Goal: Transaction & Acquisition: Purchase product/service

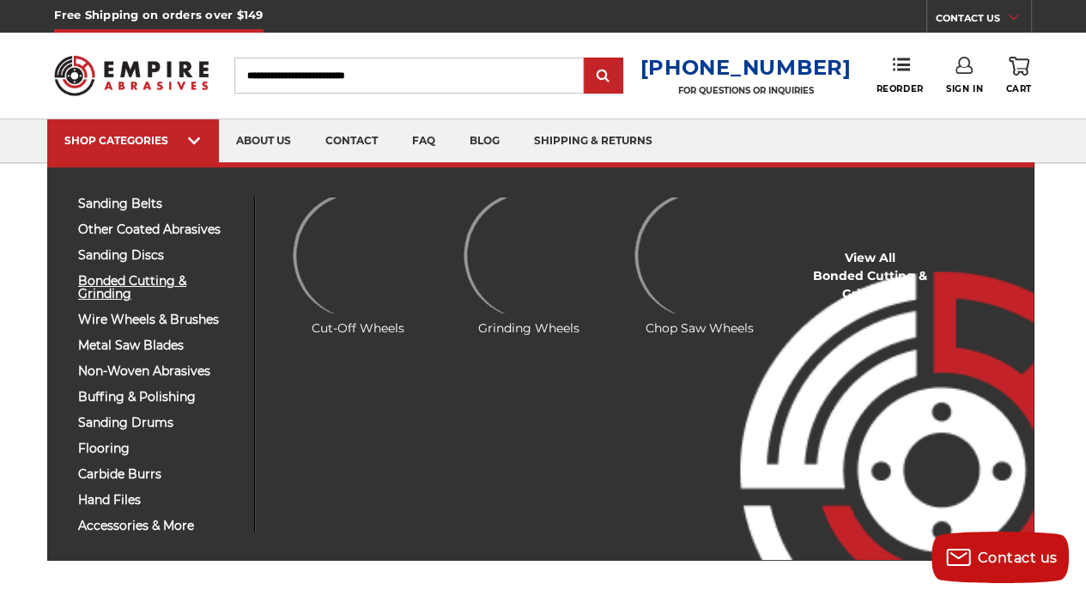
click at [143, 283] on span "bonded cutting & grinding" at bounding box center [159, 288] width 163 height 26
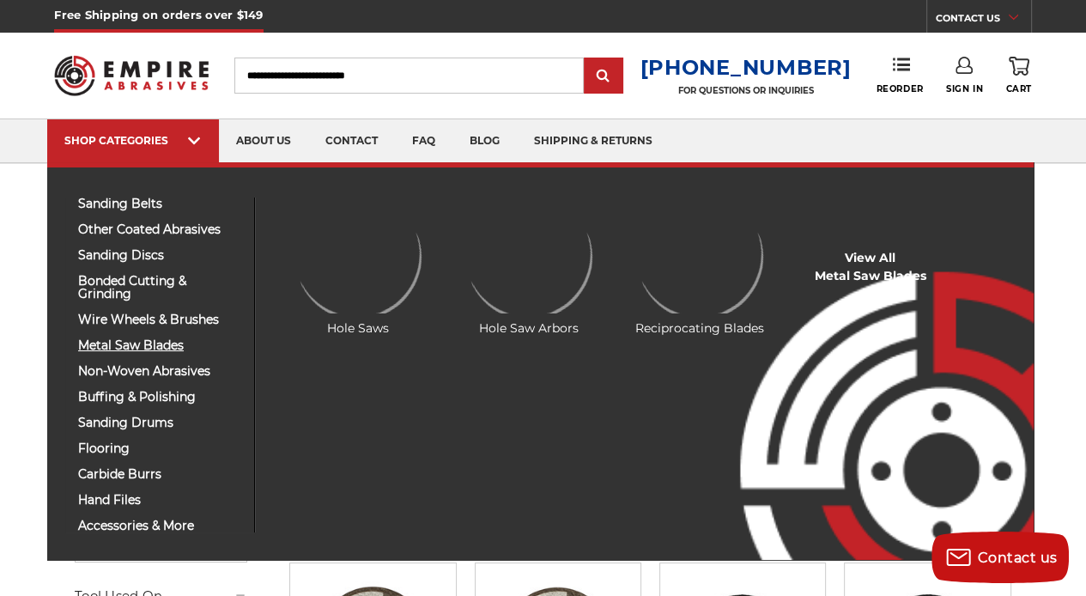
click at [138, 339] on span "metal saw blades" at bounding box center [159, 345] width 163 height 13
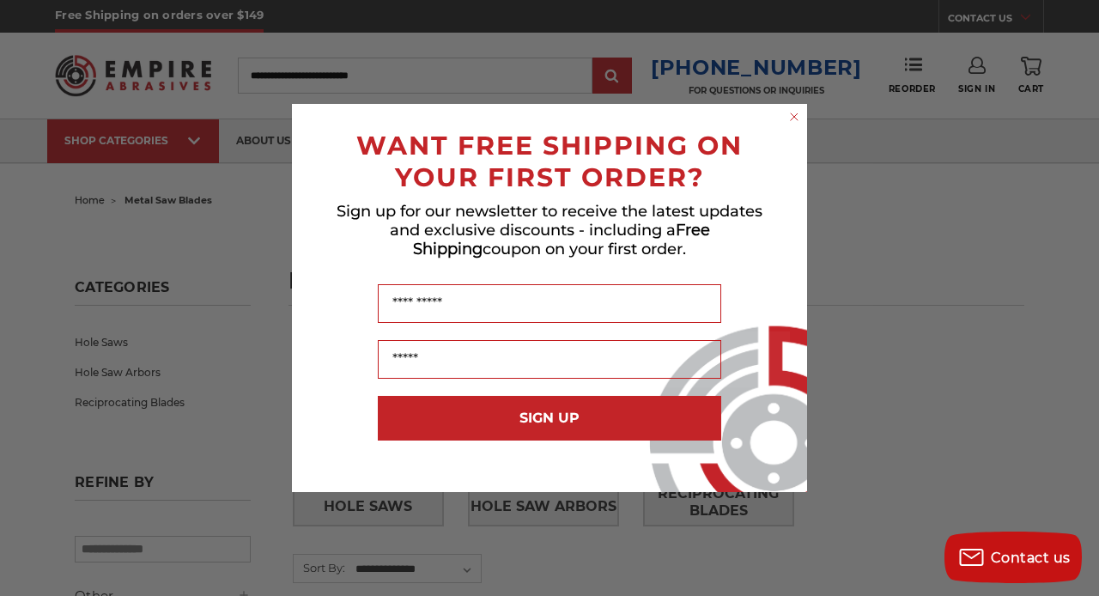
click at [791, 111] on circle "Close dialog" at bounding box center [794, 117] width 16 height 16
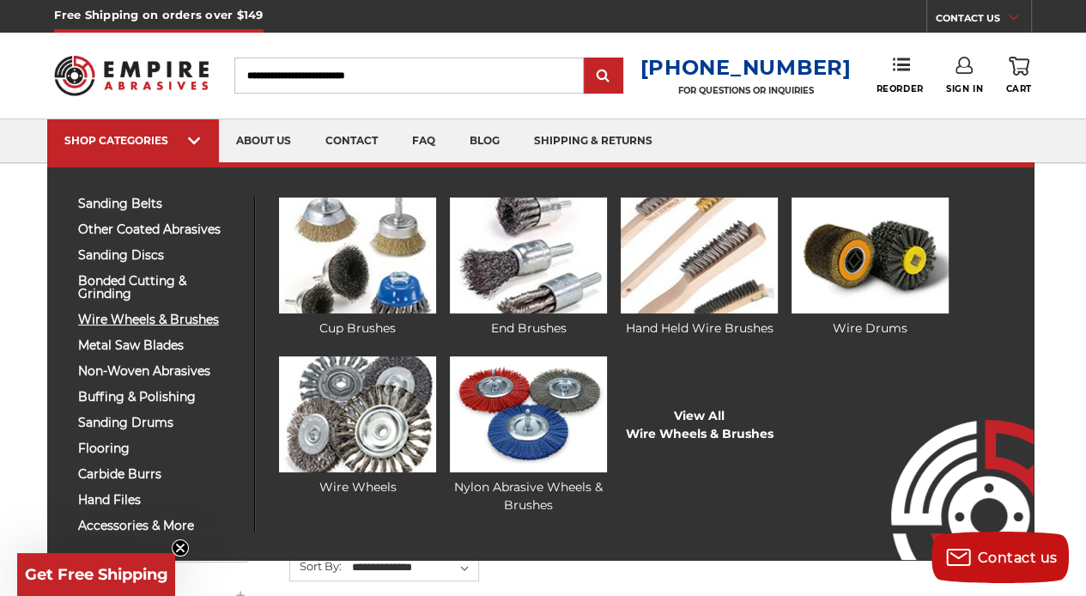
drag, startPoint x: 157, startPoint y: 334, endPoint x: 159, endPoint y: 318, distance: 16.4
click at [157, 326] on div "sanding belts 3/8" x 13" 1/2" x 18" 1/2" x 24" 1" x 30" 1" x 42"" at bounding box center [160, 364] width 190 height 335
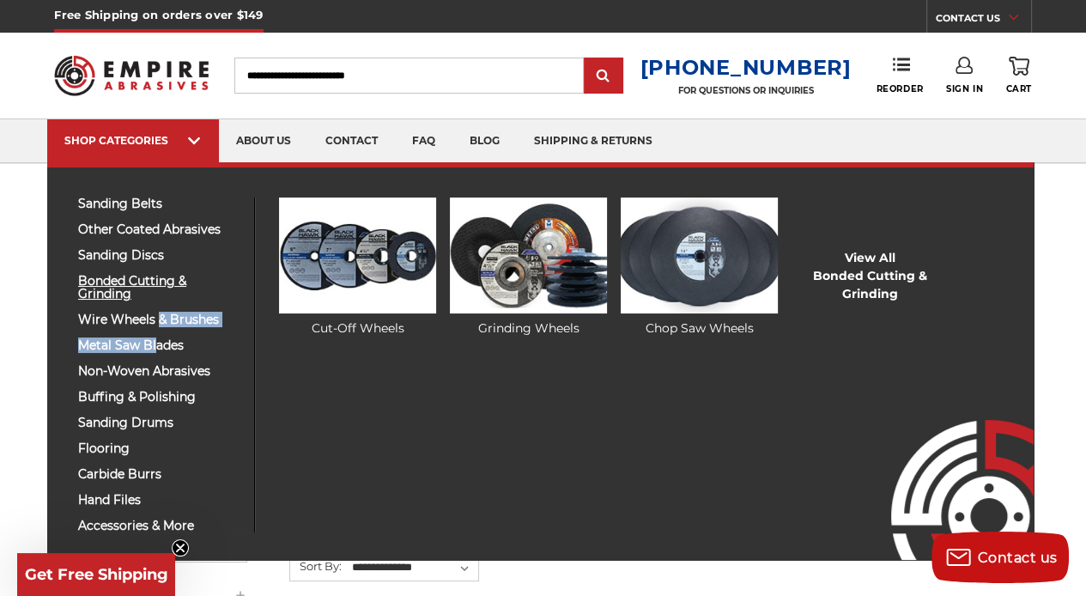
click at [168, 283] on span "bonded cutting & grinding" at bounding box center [159, 288] width 163 height 26
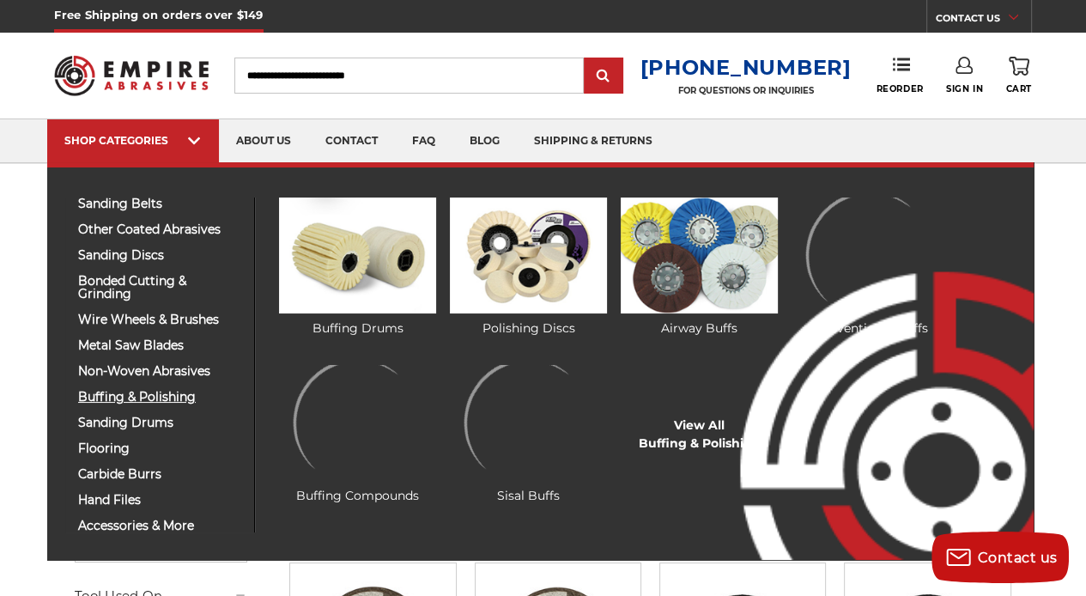
click at [124, 391] on span "buffing & polishing" at bounding box center [159, 397] width 163 height 13
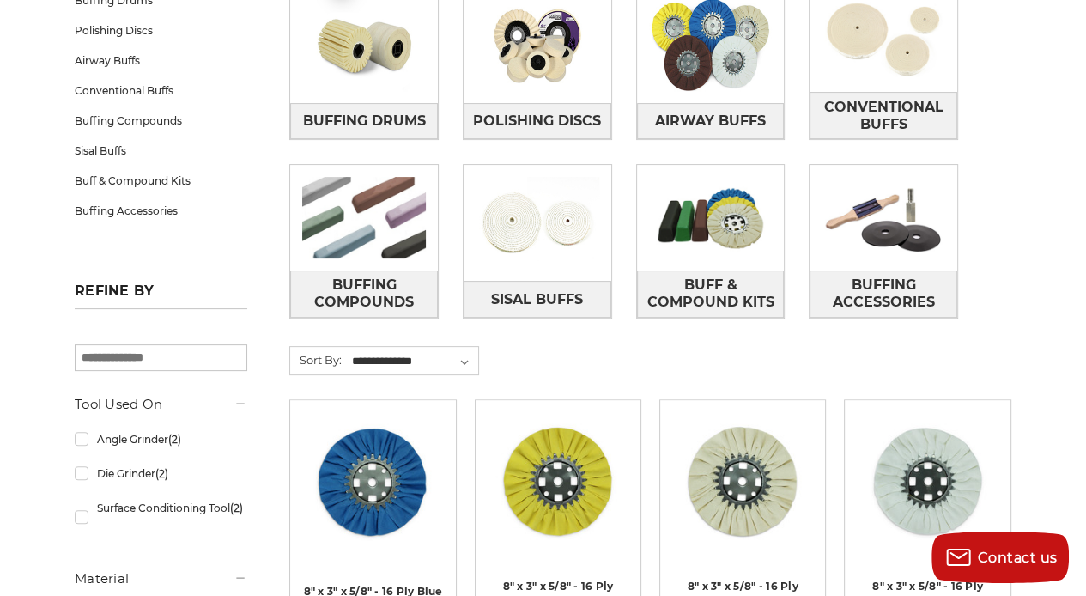
scroll to position [343, 0]
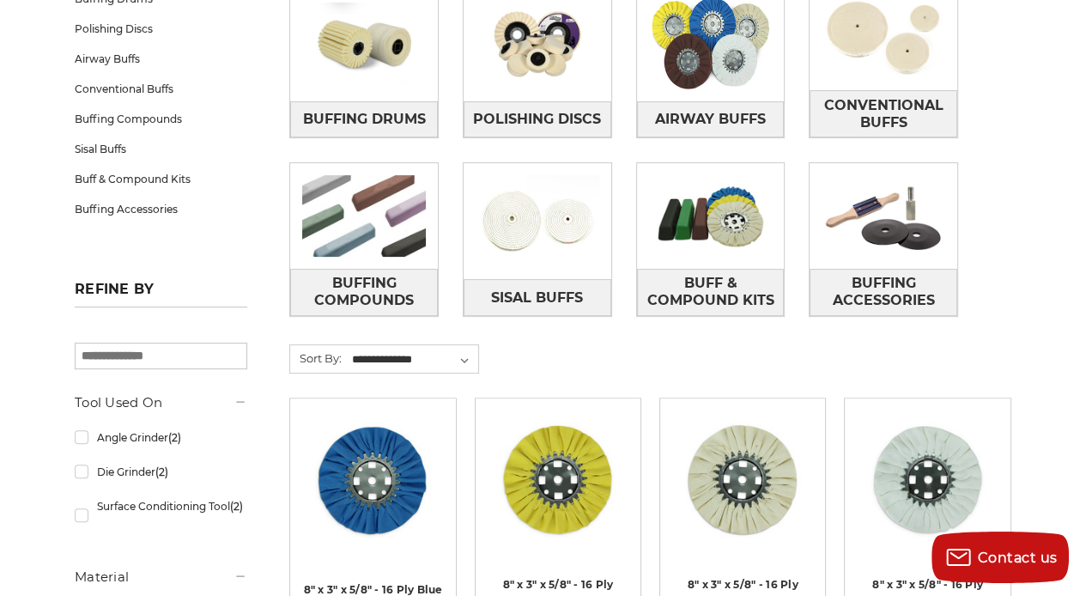
click at [1018, 184] on div "Buffing Drums Polishing Discs Airway Buffs Conventional Buffs Buffing Compounds" at bounding box center [650, 165] width 746 height 384
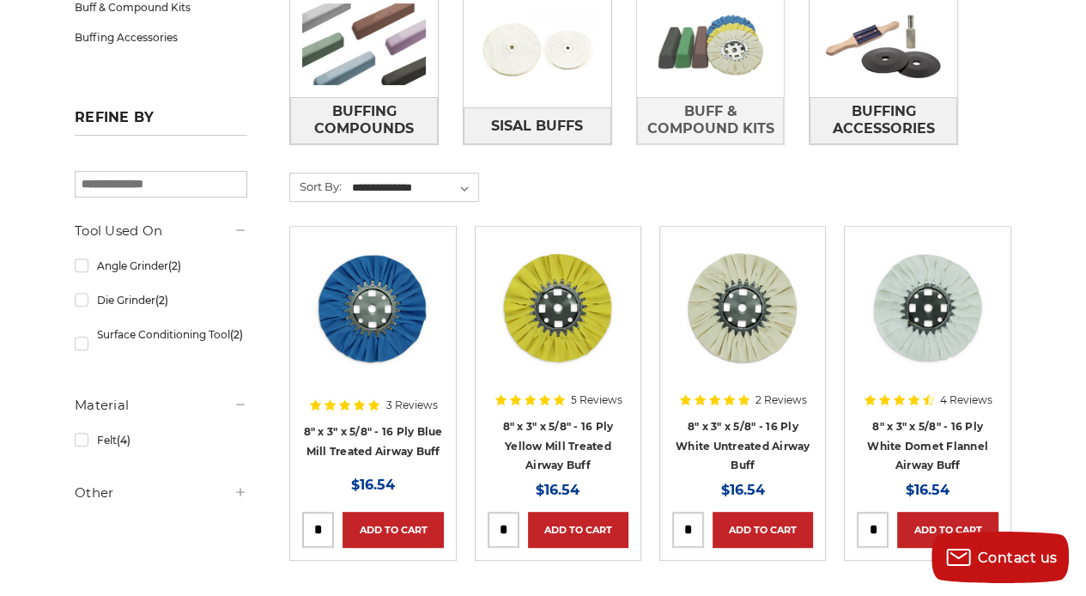
scroll to position [258, 0]
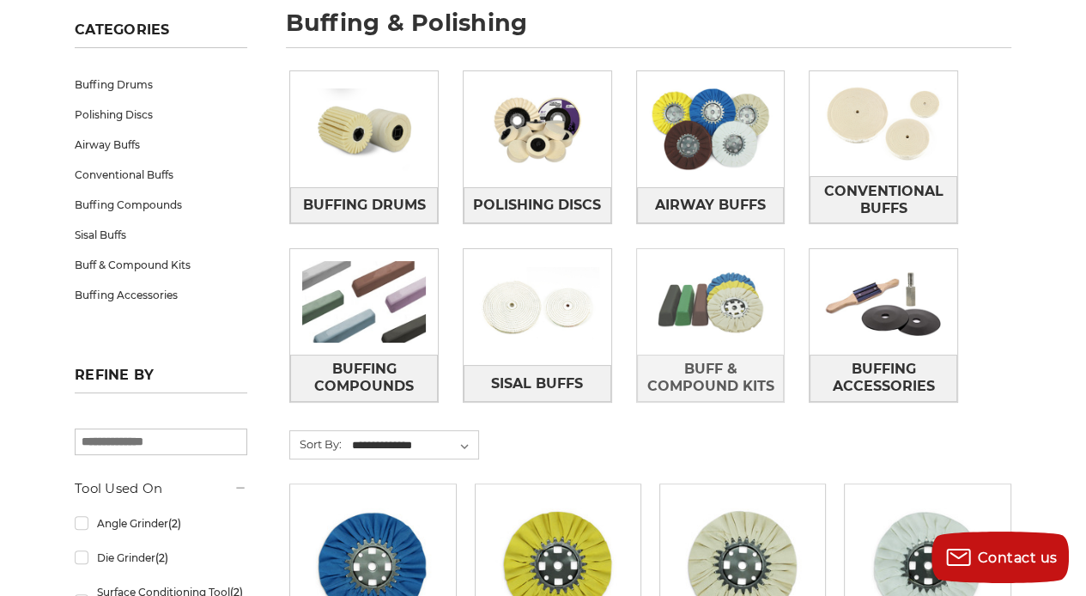
click at [721, 284] on img at bounding box center [711, 301] width 148 height 105
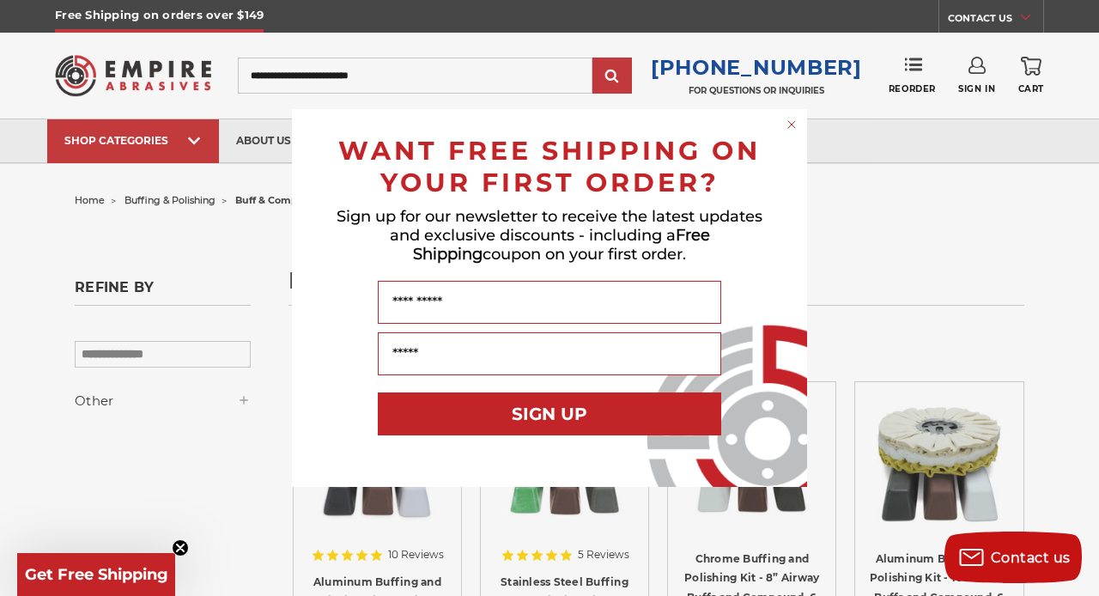
click at [793, 124] on circle "Close dialog" at bounding box center [792, 125] width 16 height 16
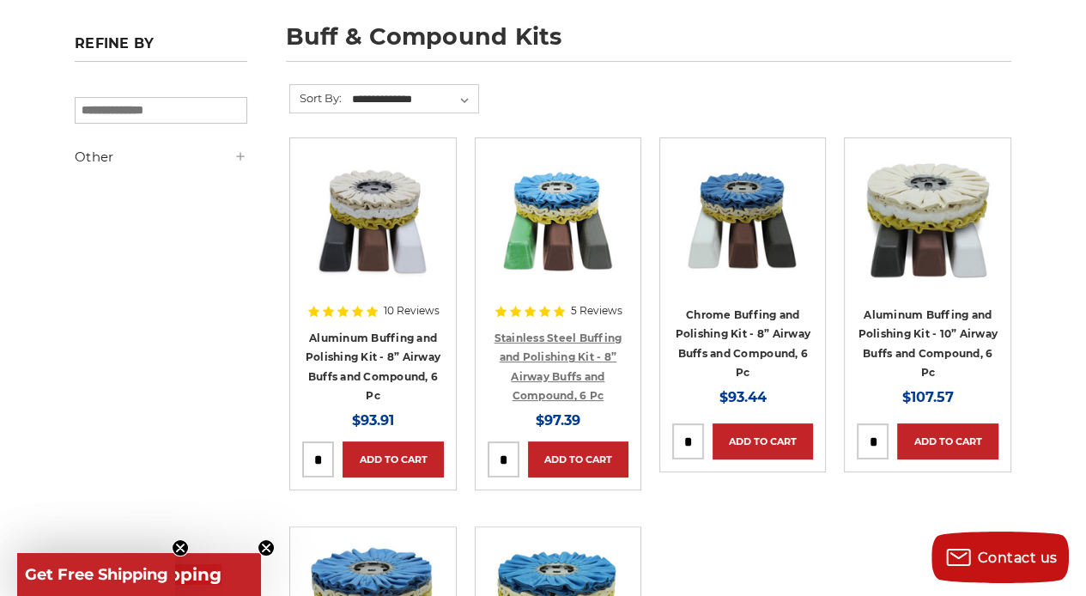
scroll to position [258, 0]
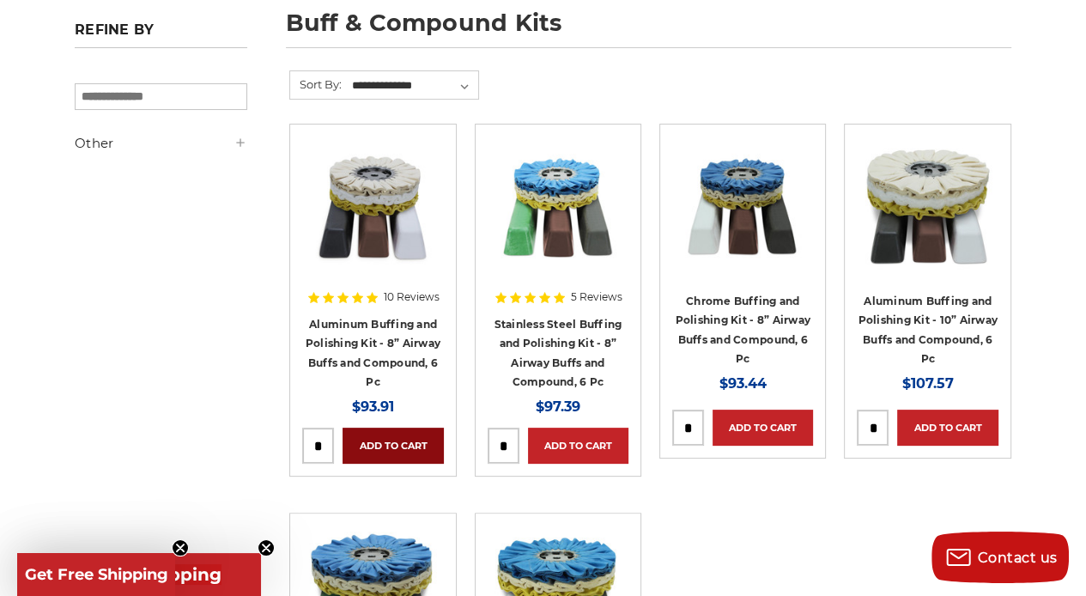
click at [386, 445] on link "Add to Cart" at bounding box center [393, 446] width 100 height 36
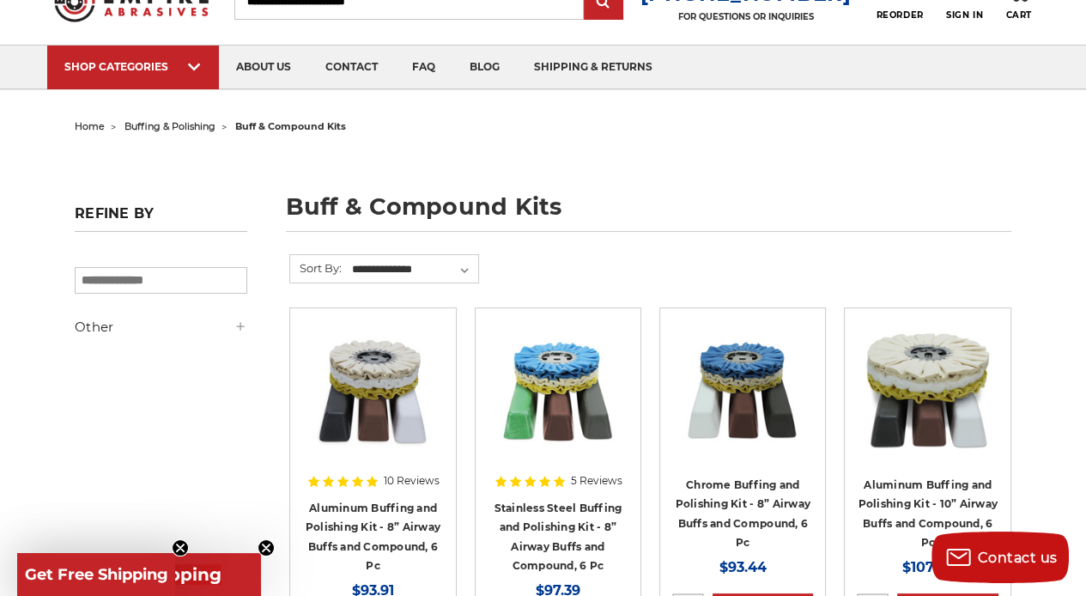
scroll to position [0, 0]
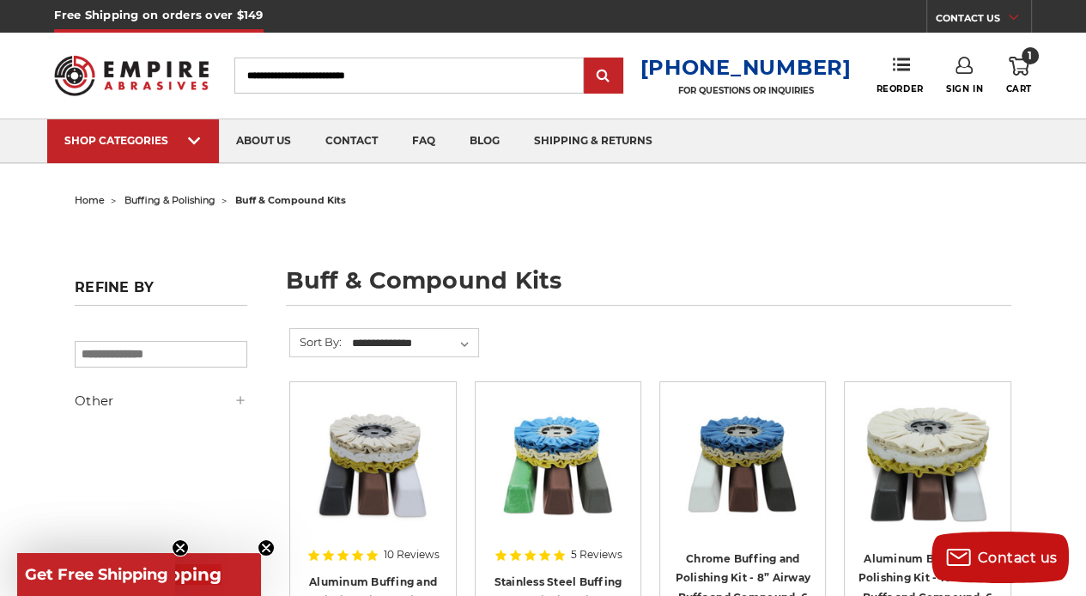
click at [1013, 73] on use at bounding box center [1019, 66] width 21 height 19
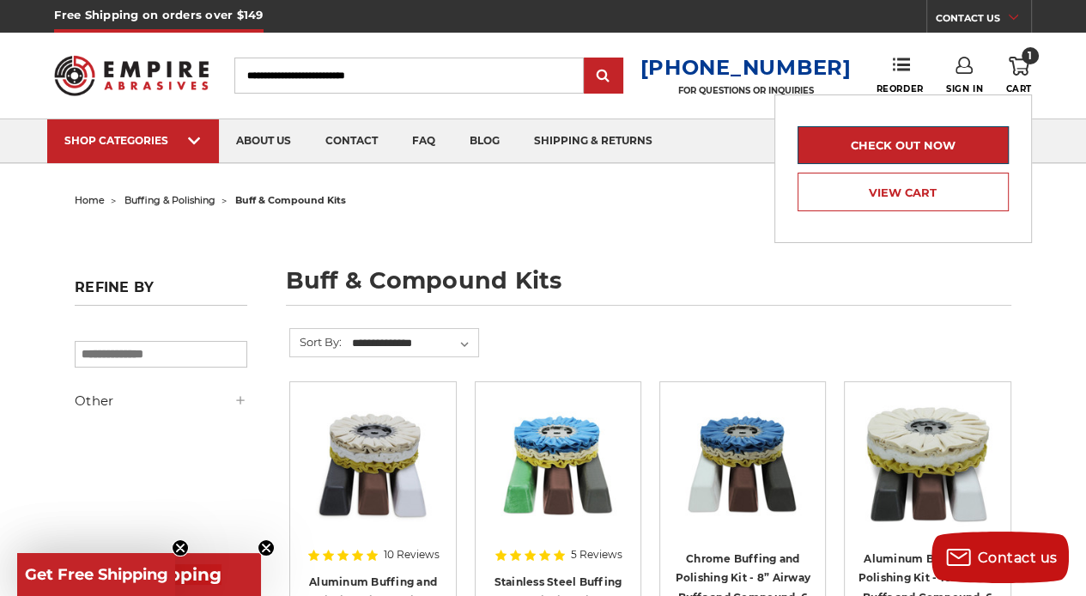
click at [950, 137] on link "Check out now" at bounding box center [903, 145] width 211 height 38
